Goal: Find specific page/section: Find specific page/section

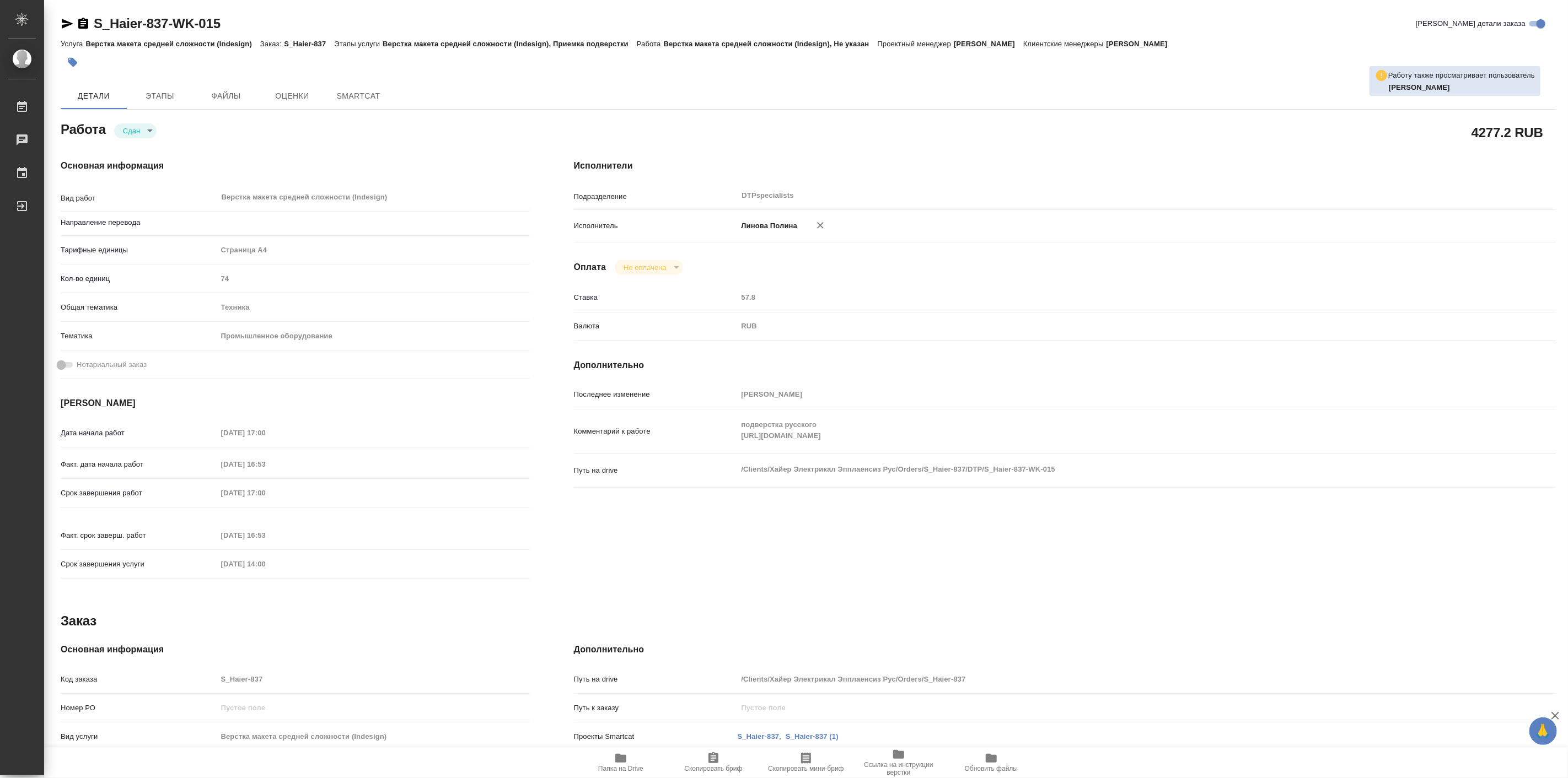
type textarea "x"
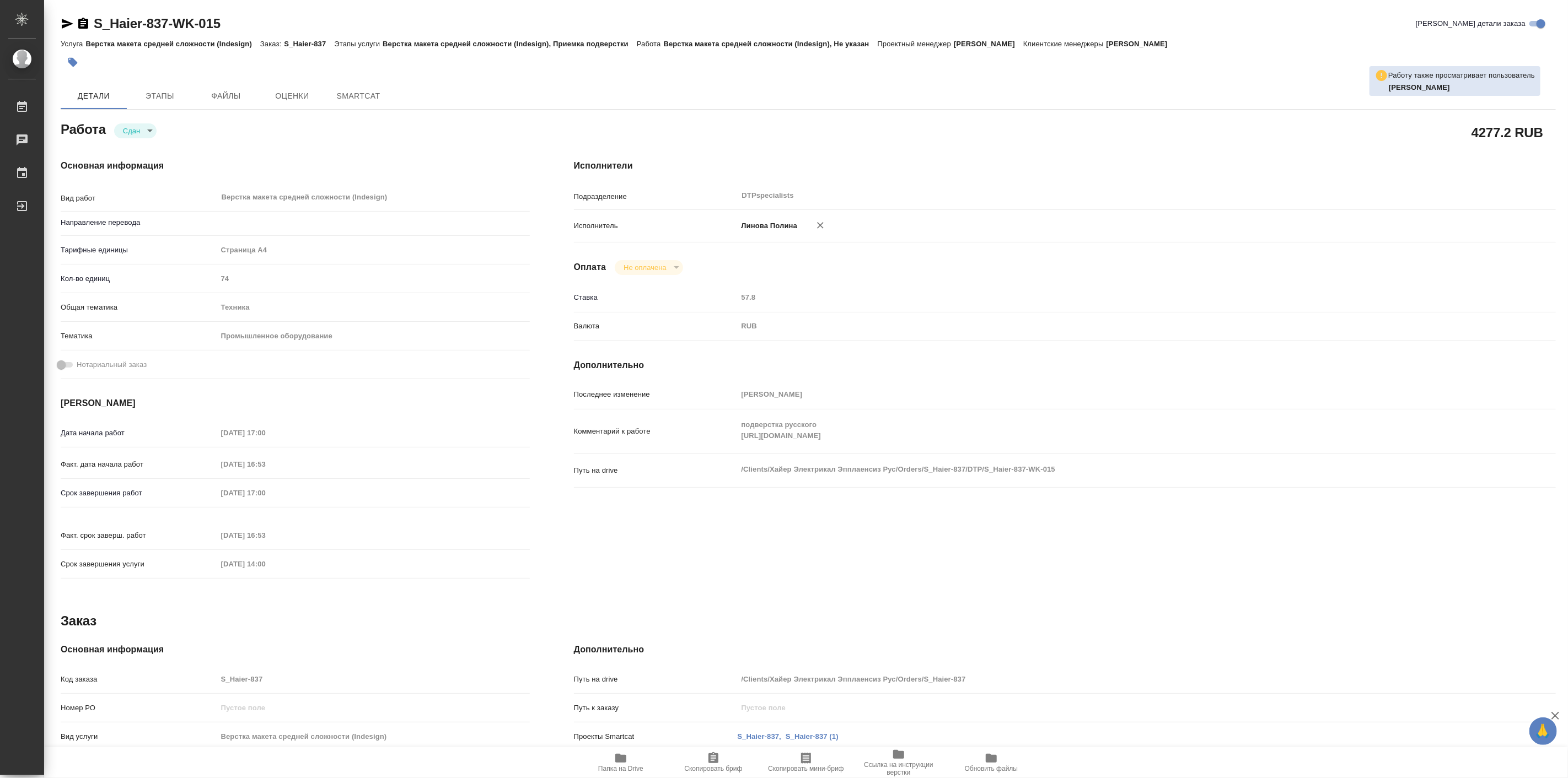
type textarea "x"
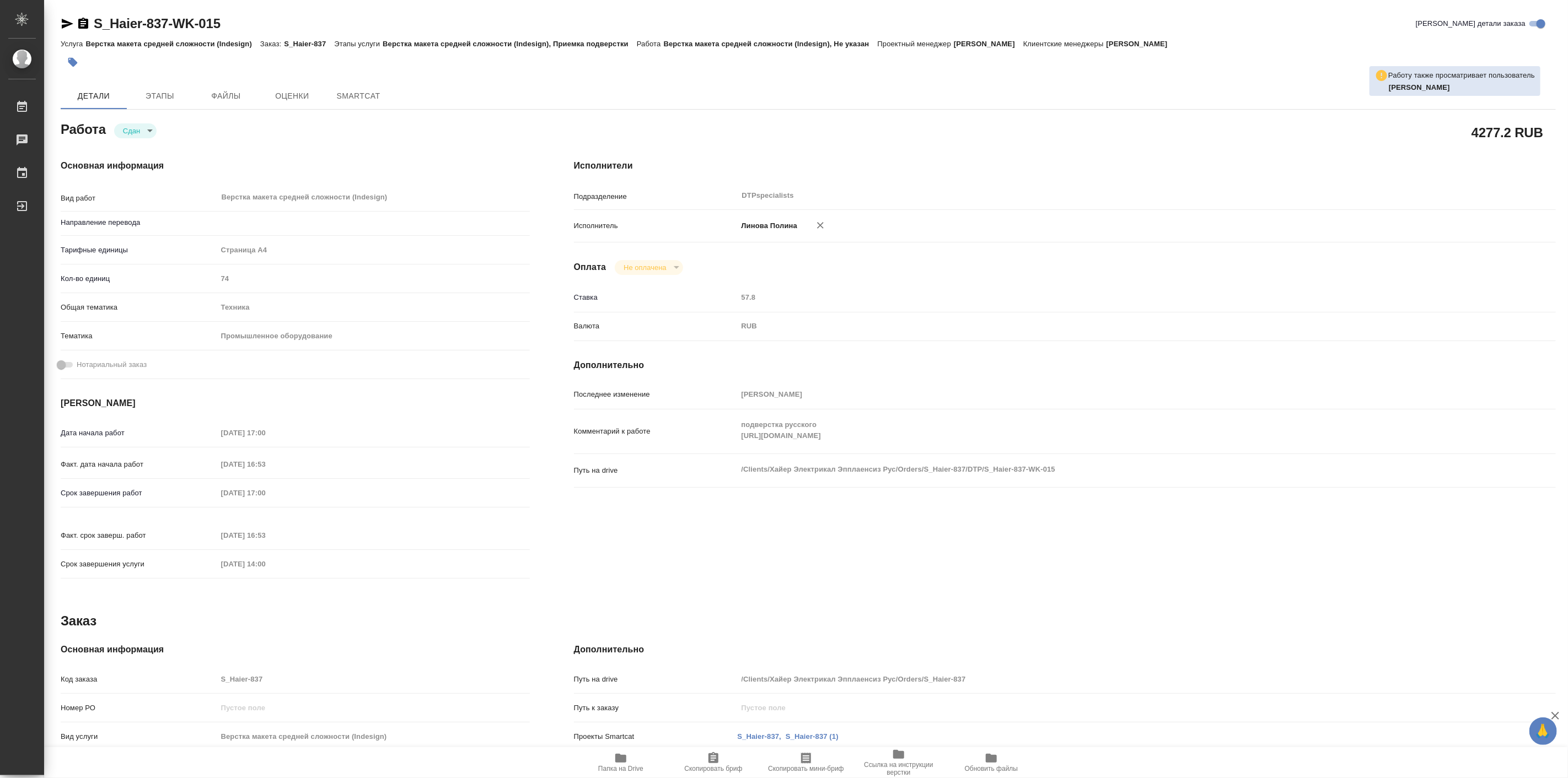
type textarea "x"
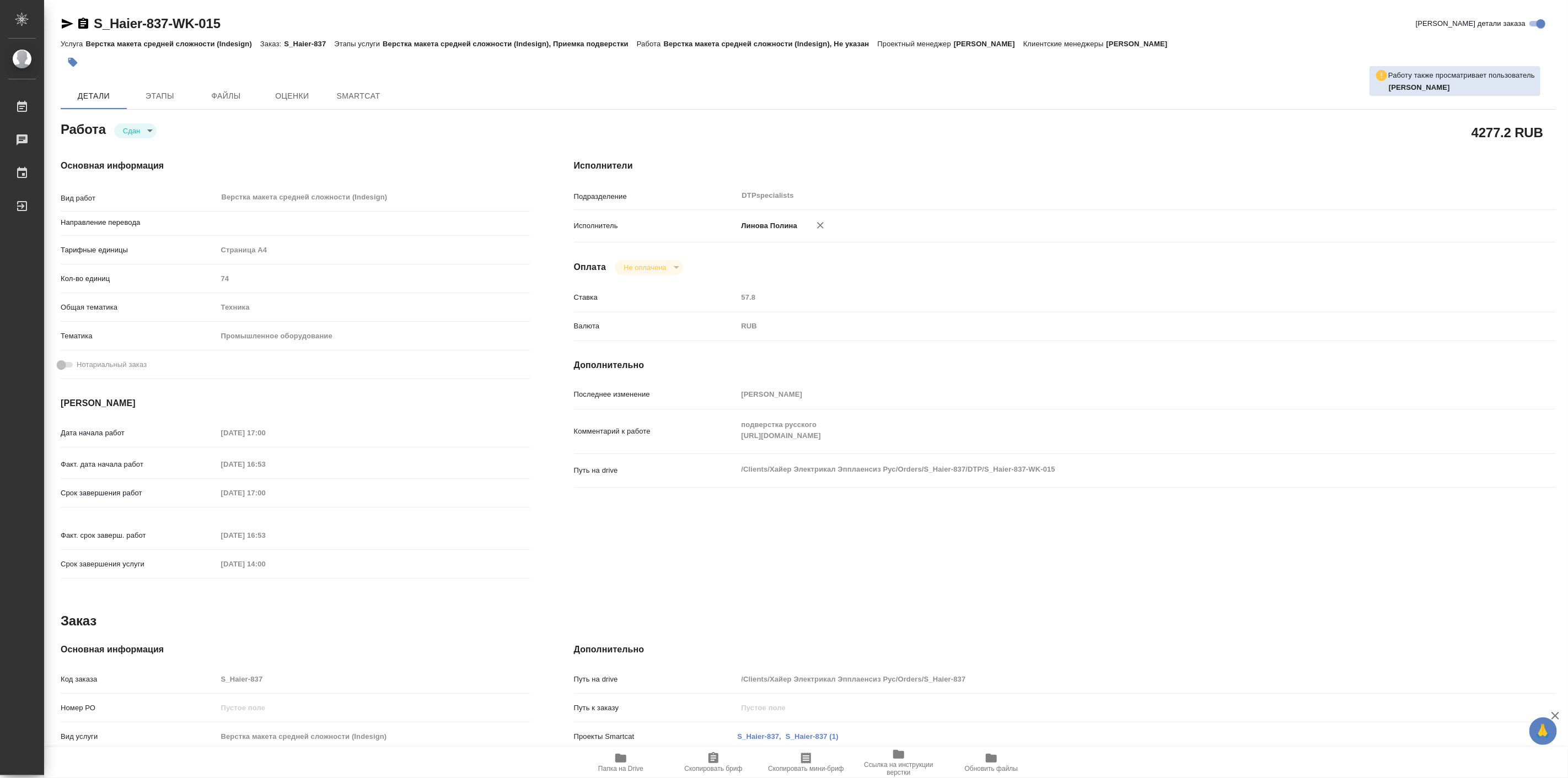
type textarea "x"
type input "Не указан"
type textarea "x"
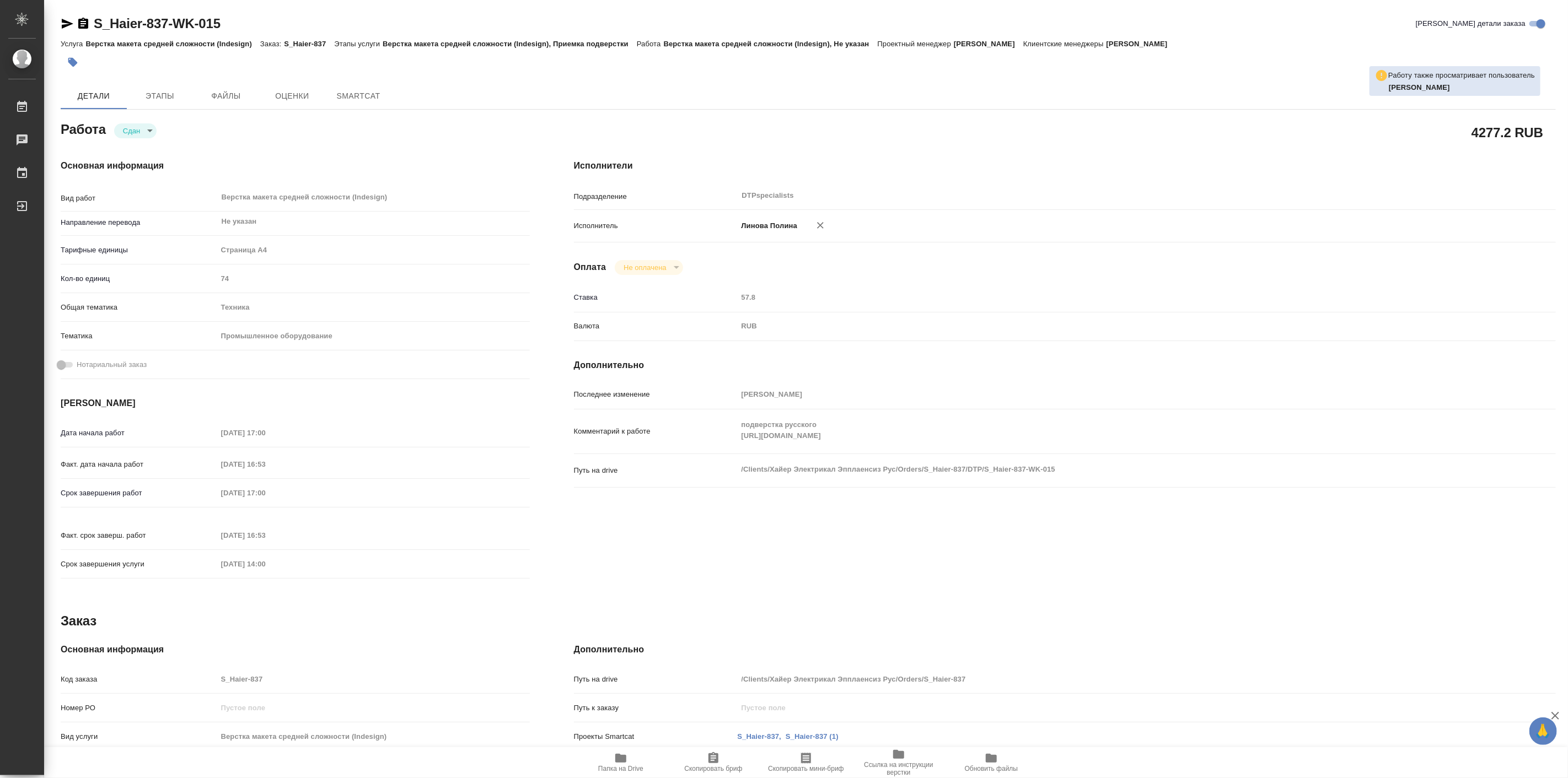
type textarea "x"
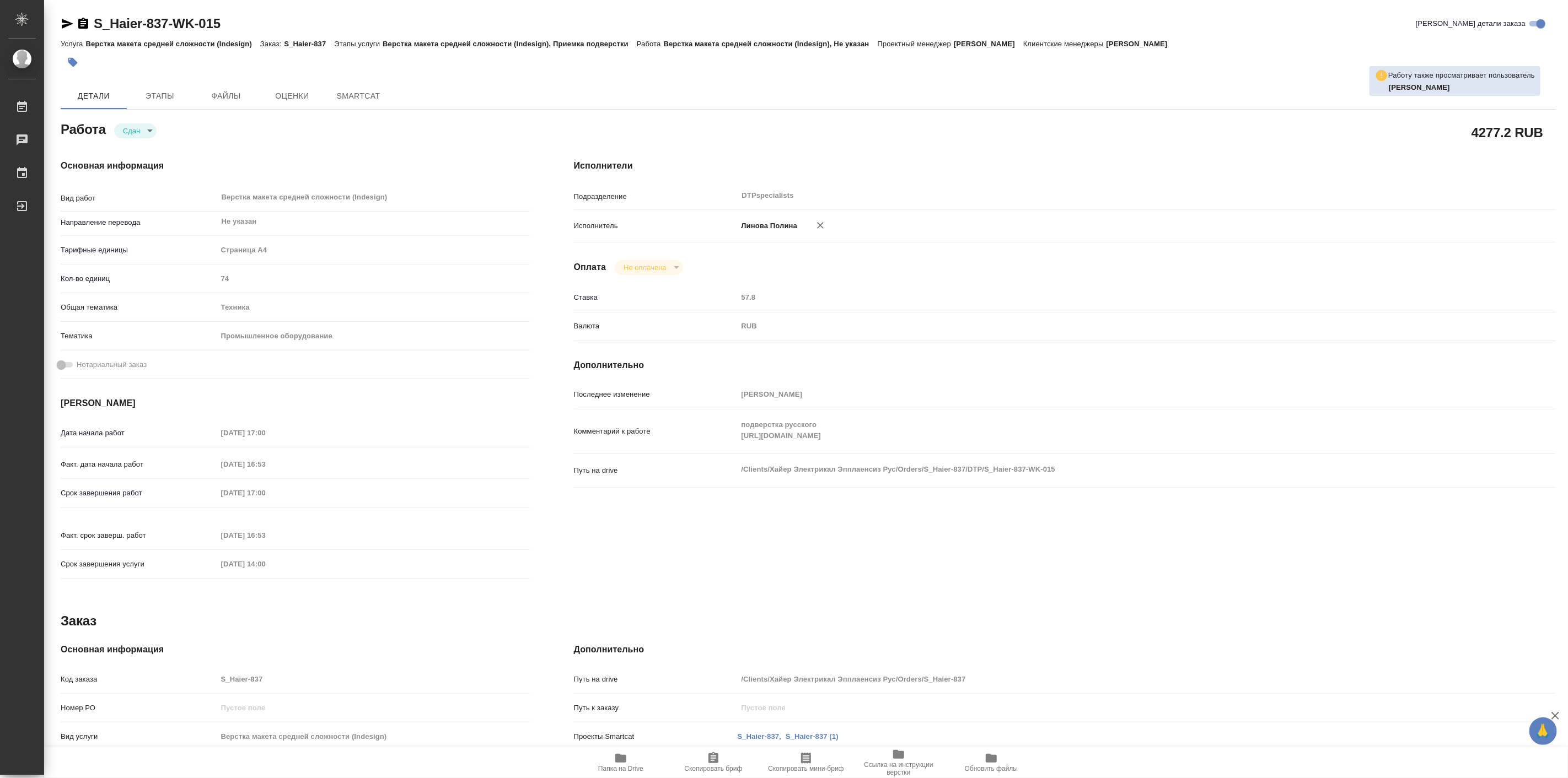
type textarea "x"
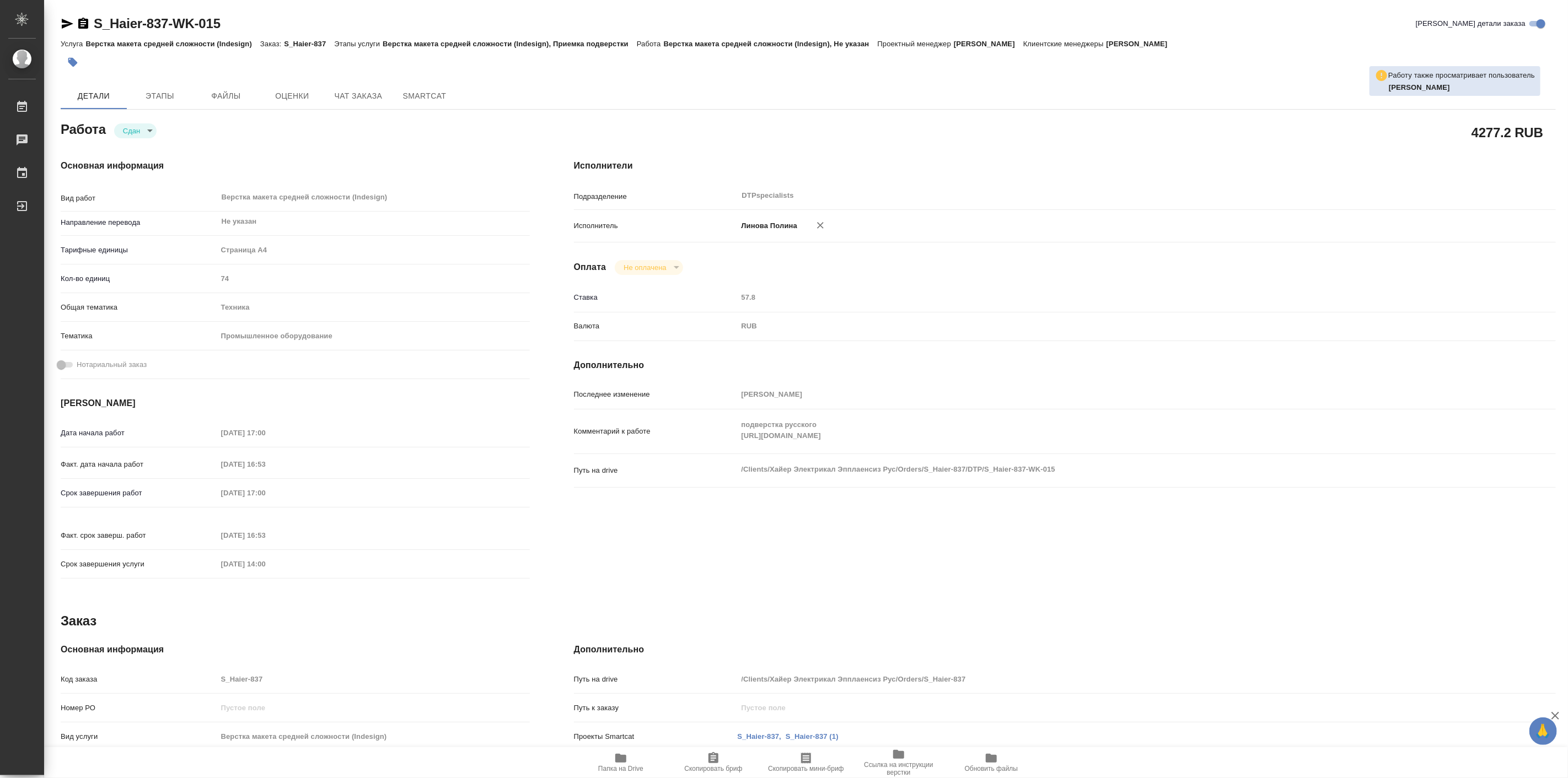
type textarea "x"
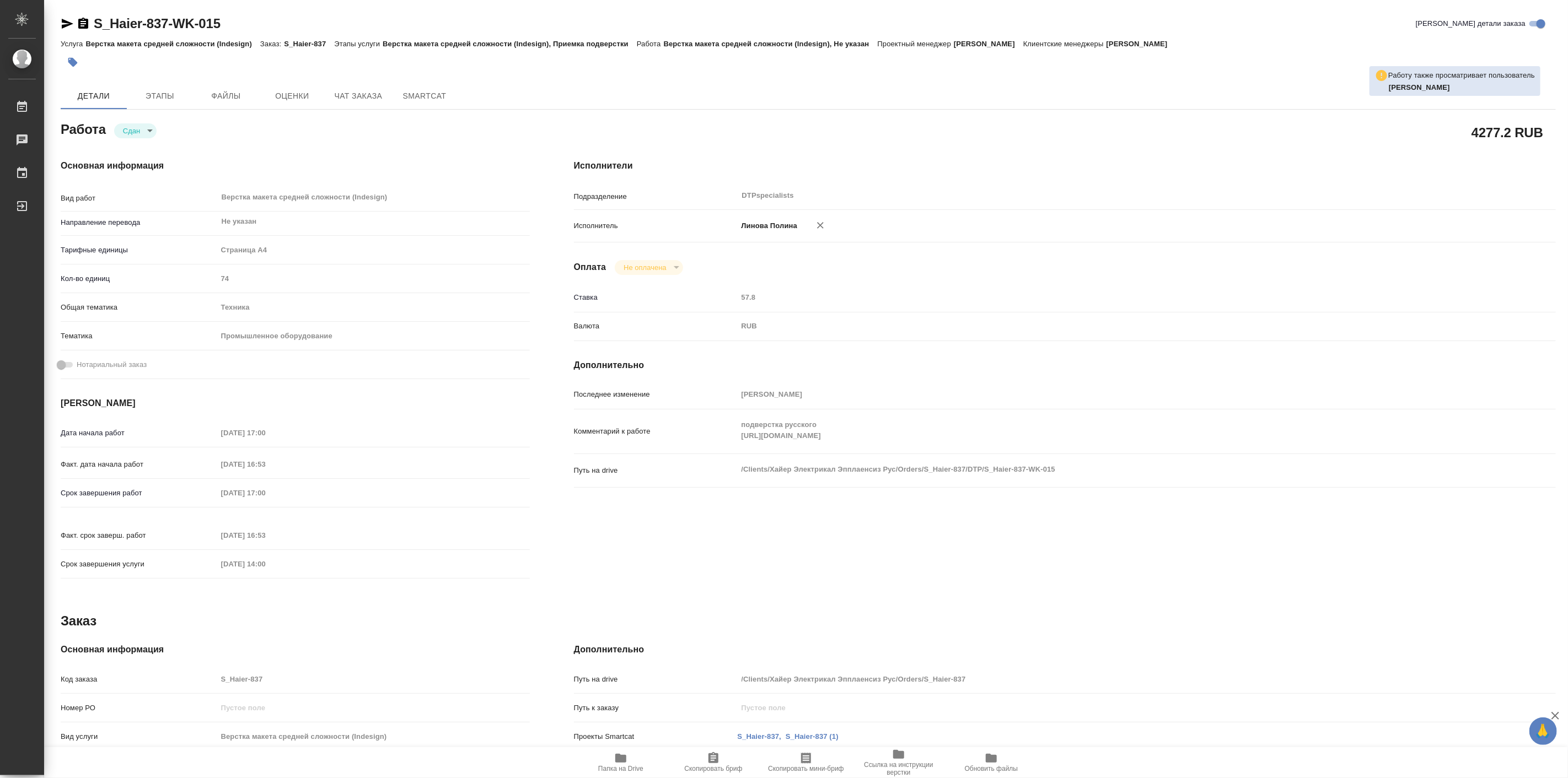
type textarea "x"
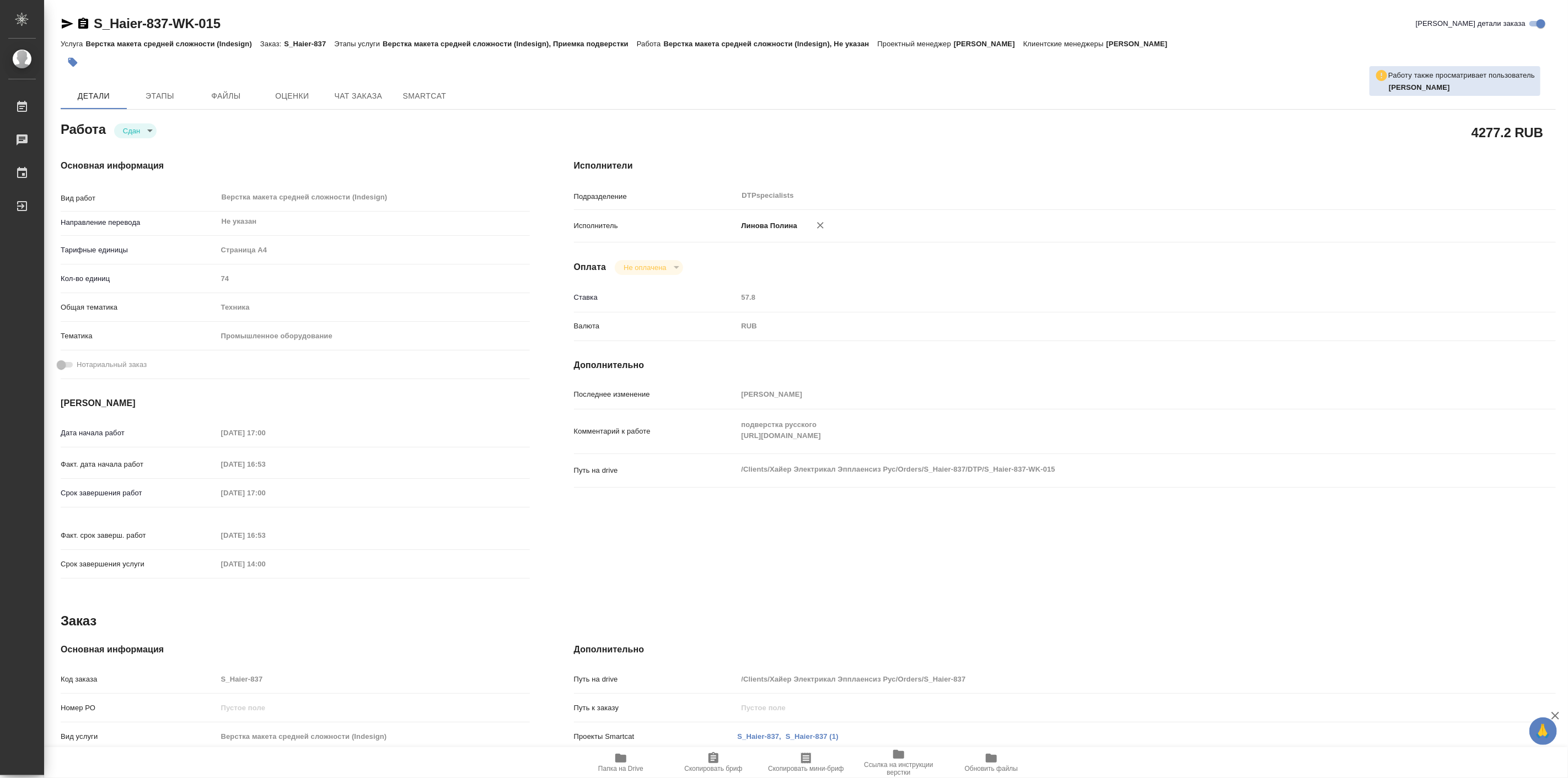
type textarea "x"
